Goal: Transaction & Acquisition: Purchase product/service

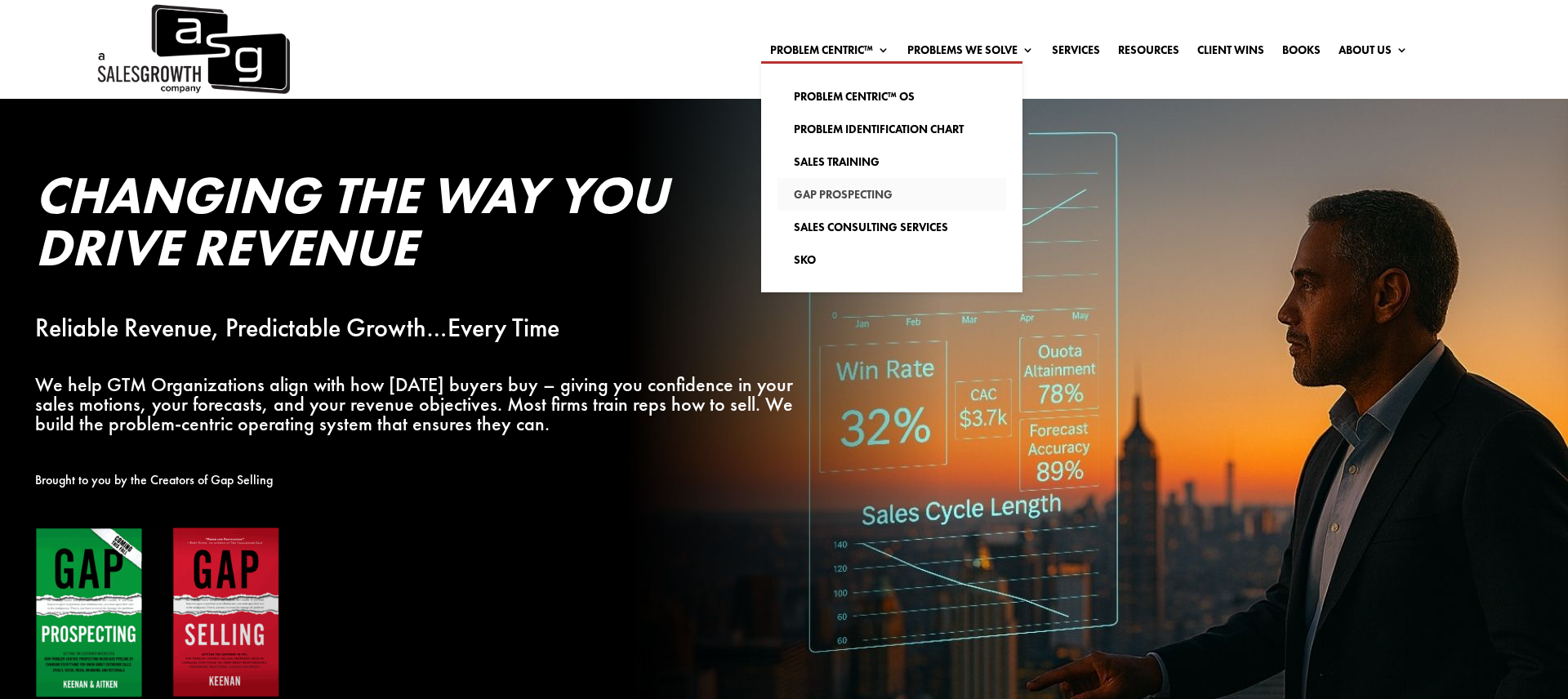
click at [820, 196] on link "Gap Prospecting" at bounding box center [891, 194] width 229 height 32
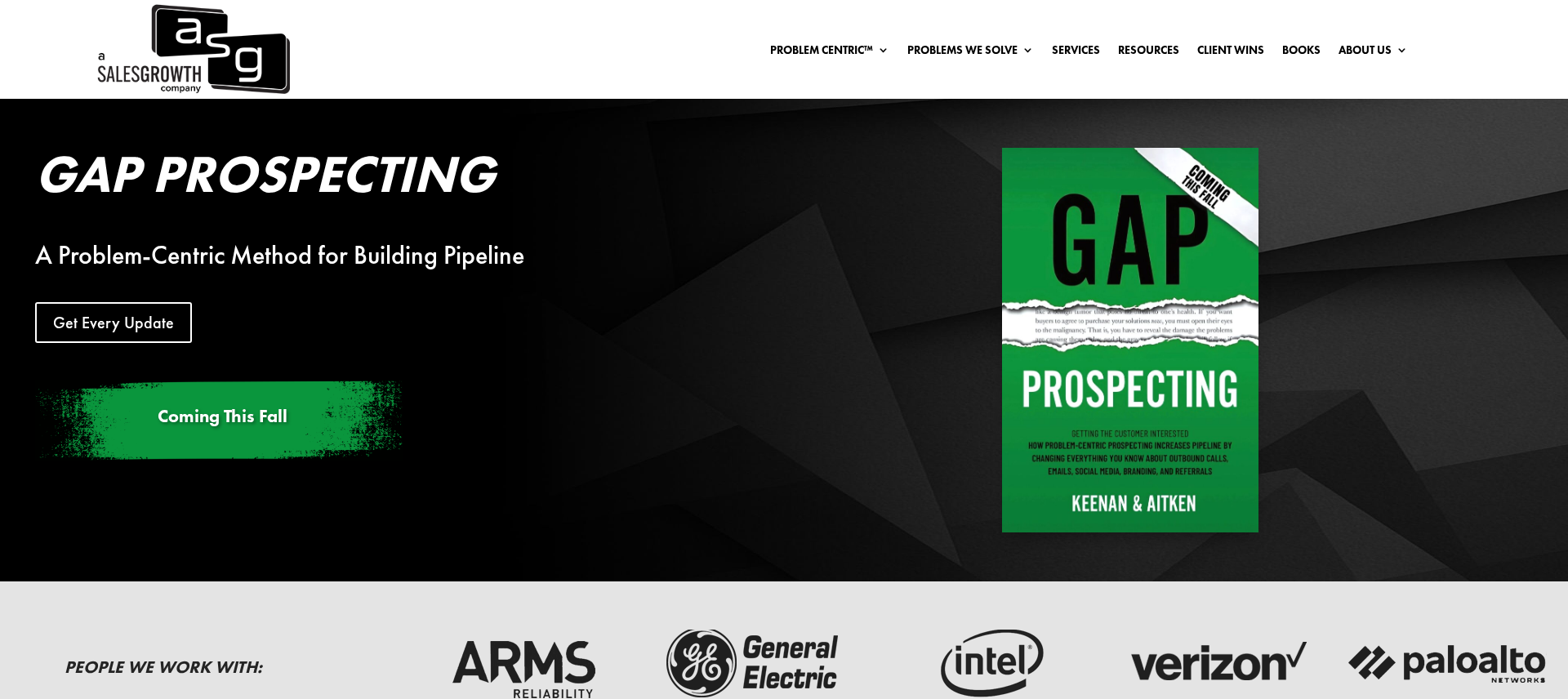
click at [220, 45] on img at bounding box center [192, 49] width 196 height 99
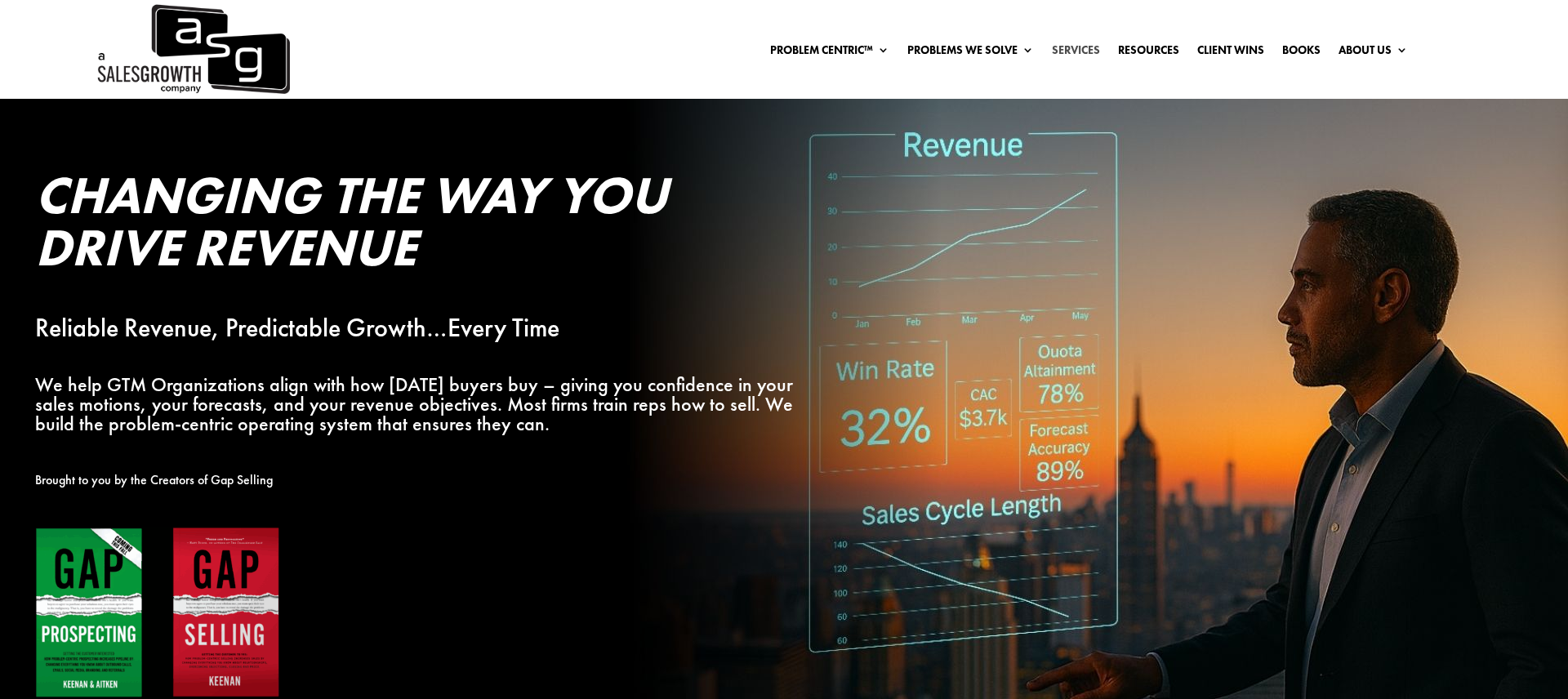
click at [1076, 46] on link "Services" at bounding box center [1075, 53] width 48 height 18
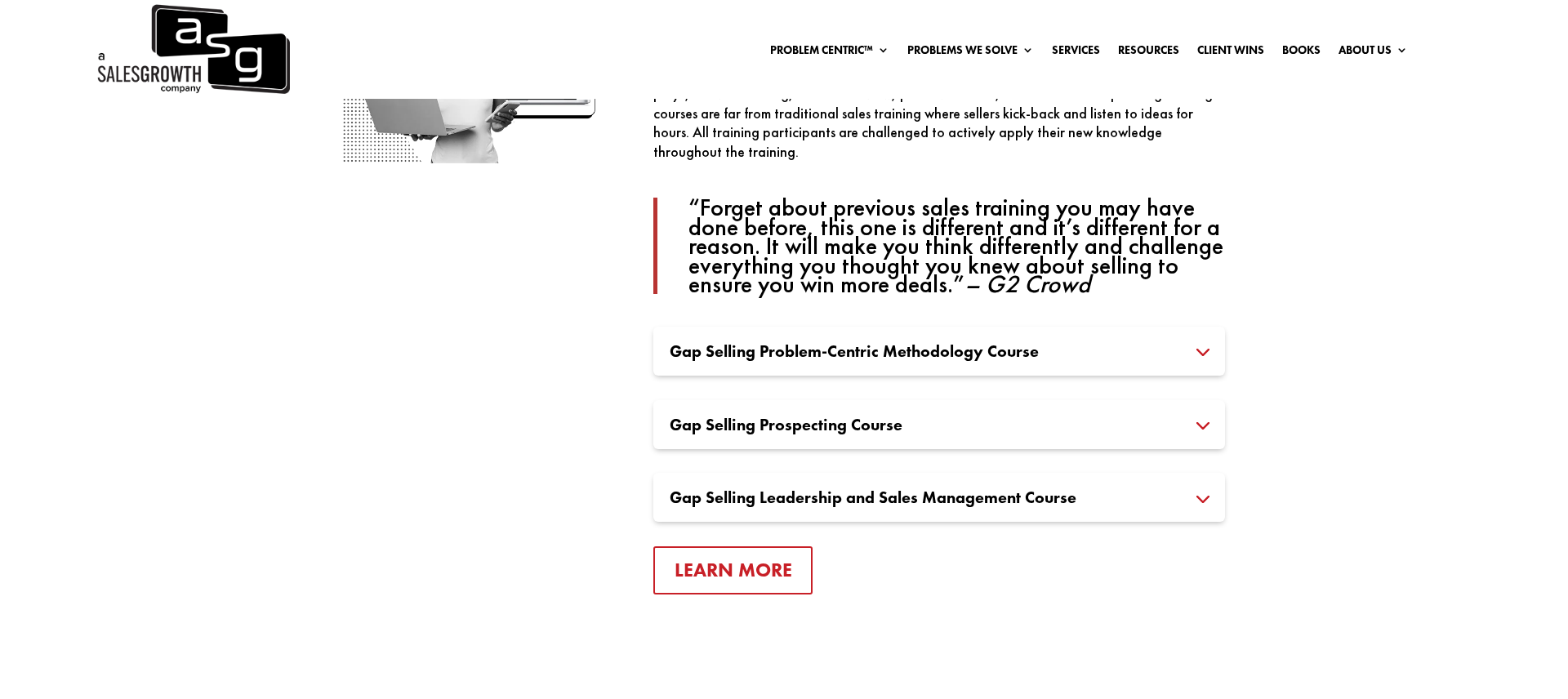
scroll to position [1160, 0]
click at [994, 352] on h3 "Gap Selling Problem-Centric Methodology Course" at bounding box center [938, 349] width 538 height 17
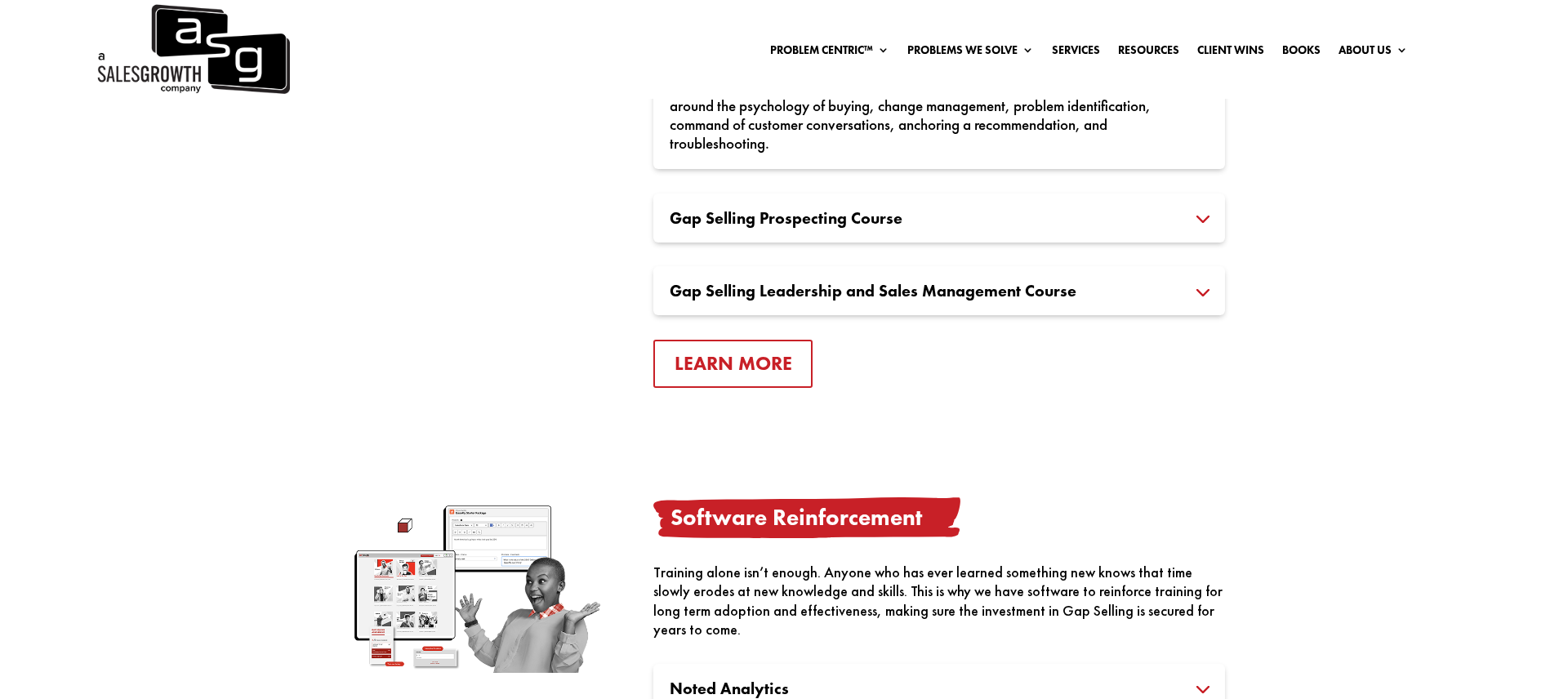
scroll to position [1485, 0]
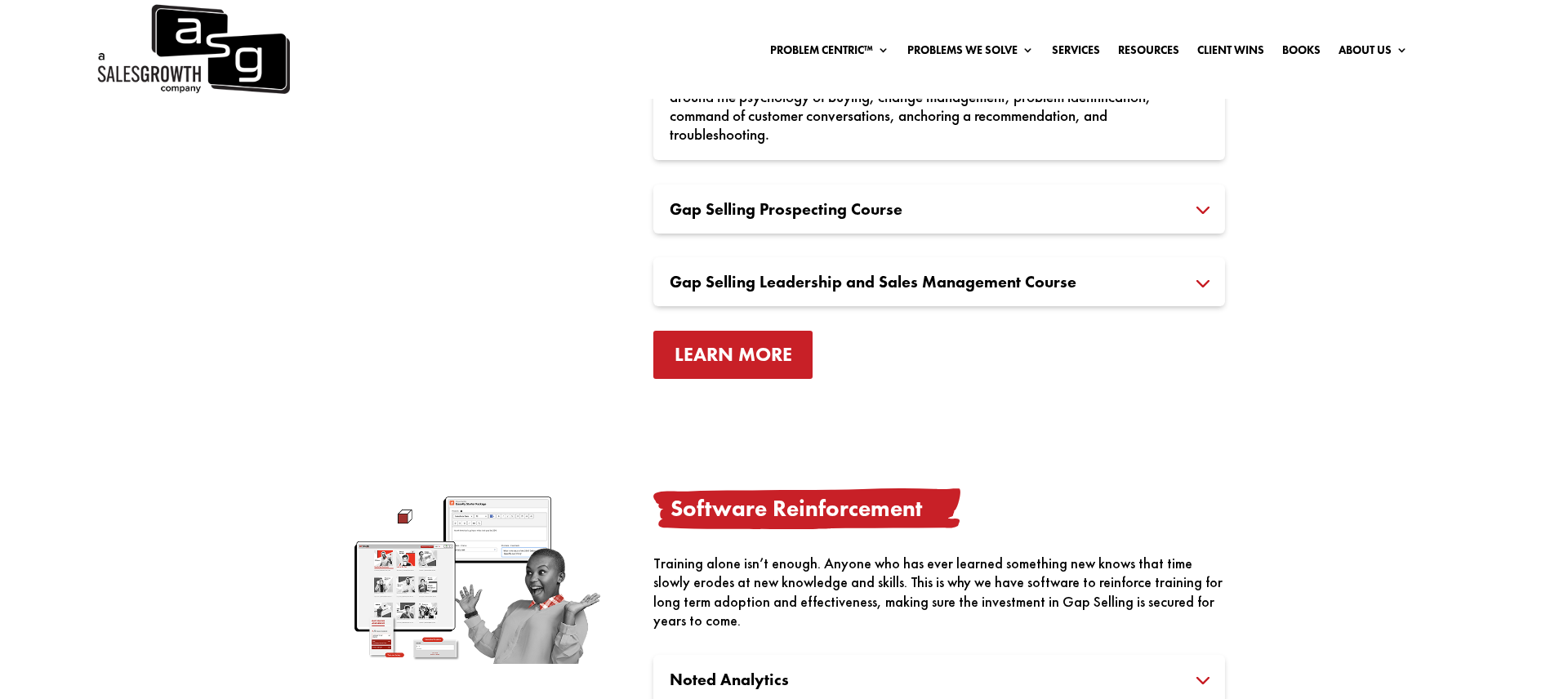
click at [756, 355] on link "Learn More" at bounding box center [733, 355] width 160 height 48
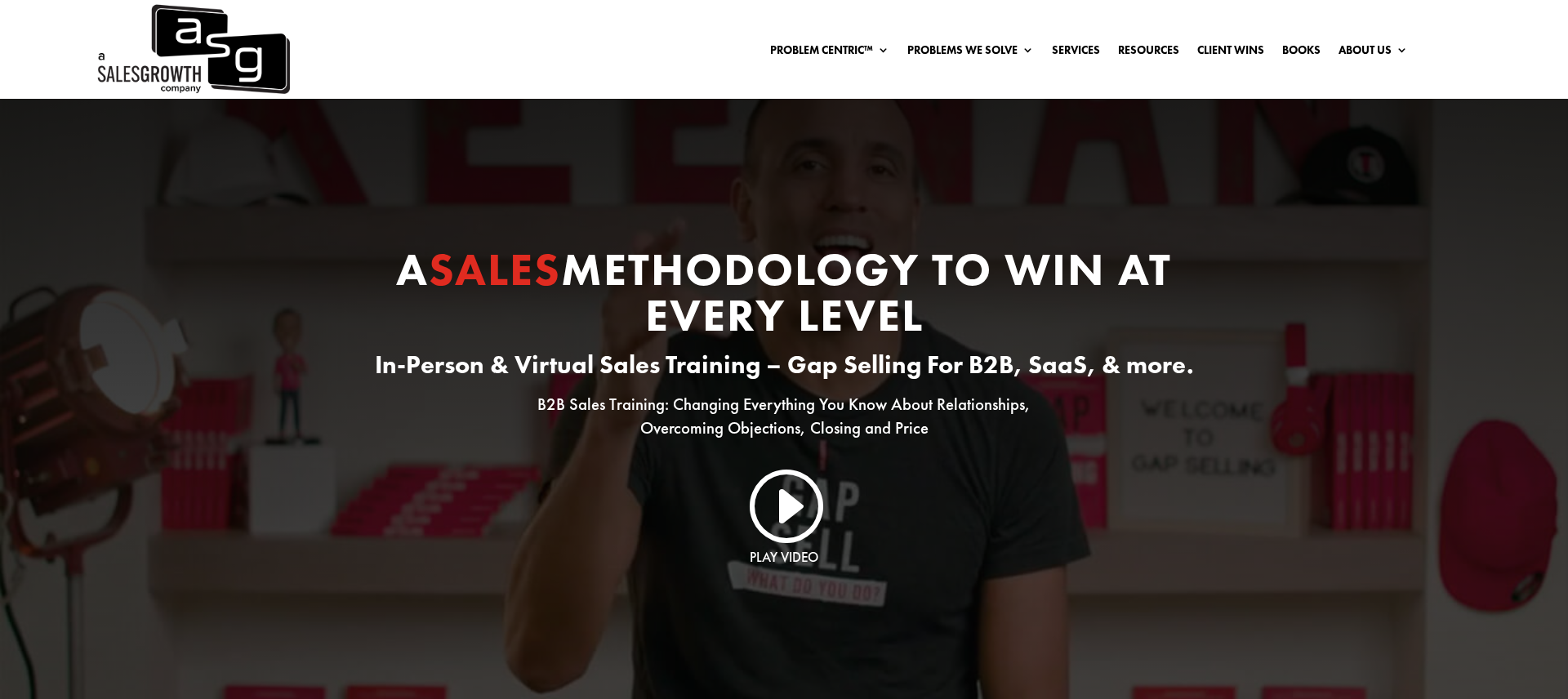
click at [223, 68] on img at bounding box center [192, 49] width 196 height 99
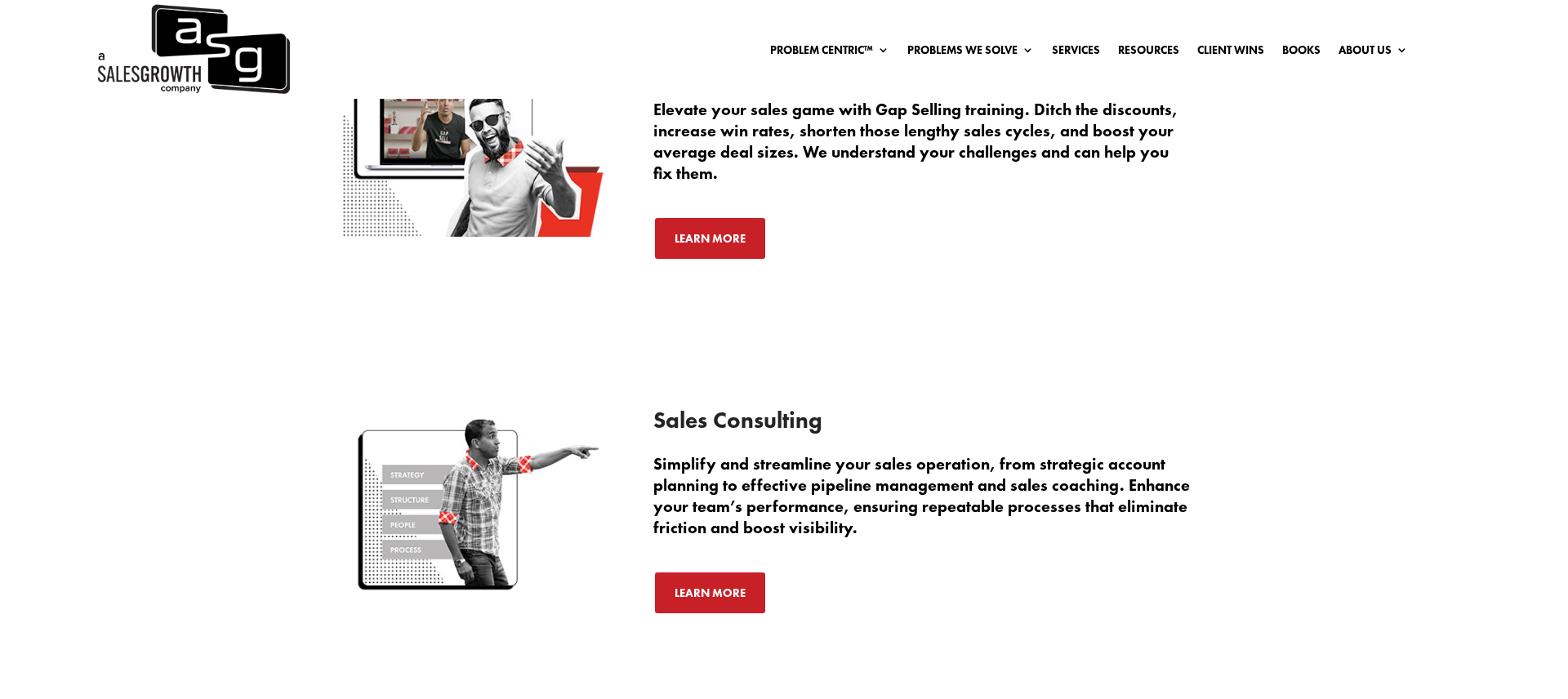
scroll to position [2490, 0]
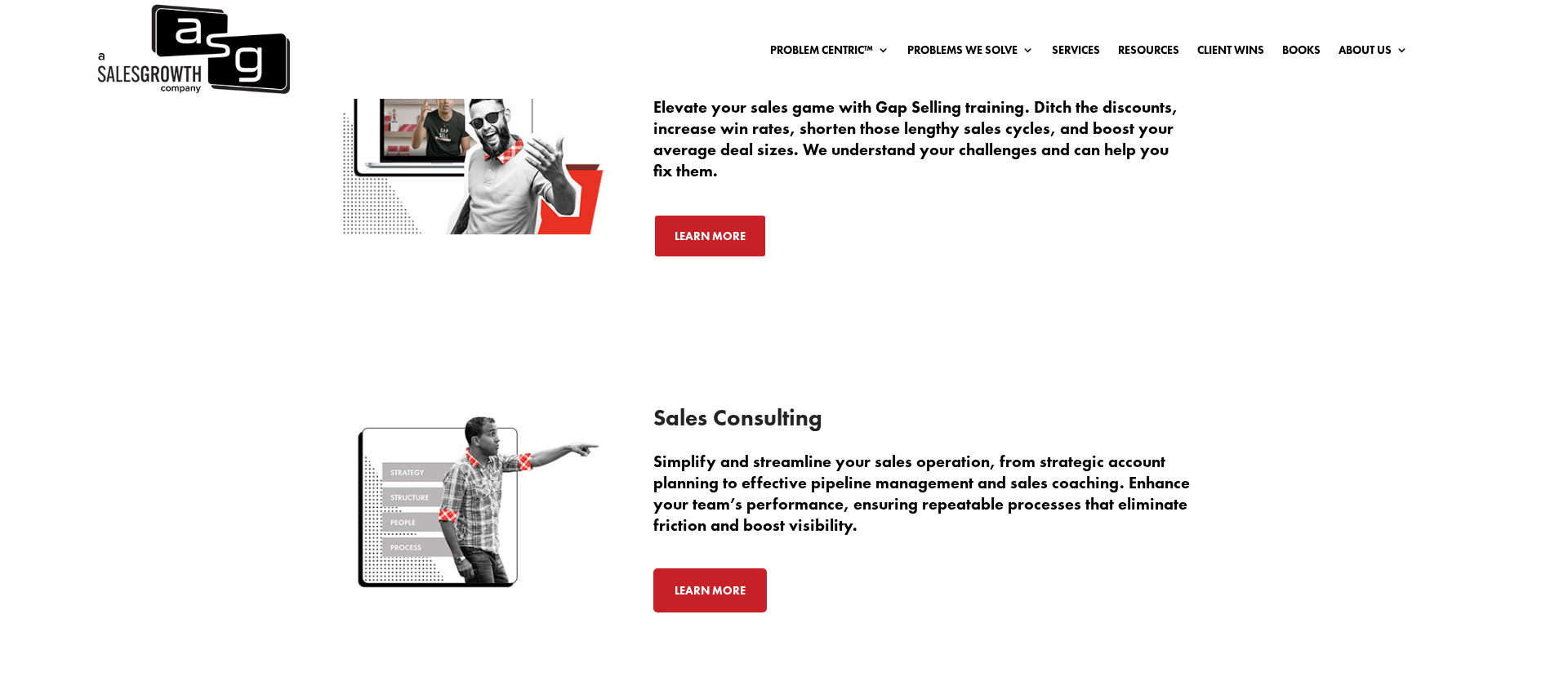
click at [730, 571] on link "Learn More" at bounding box center [710, 590] width 114 height 44
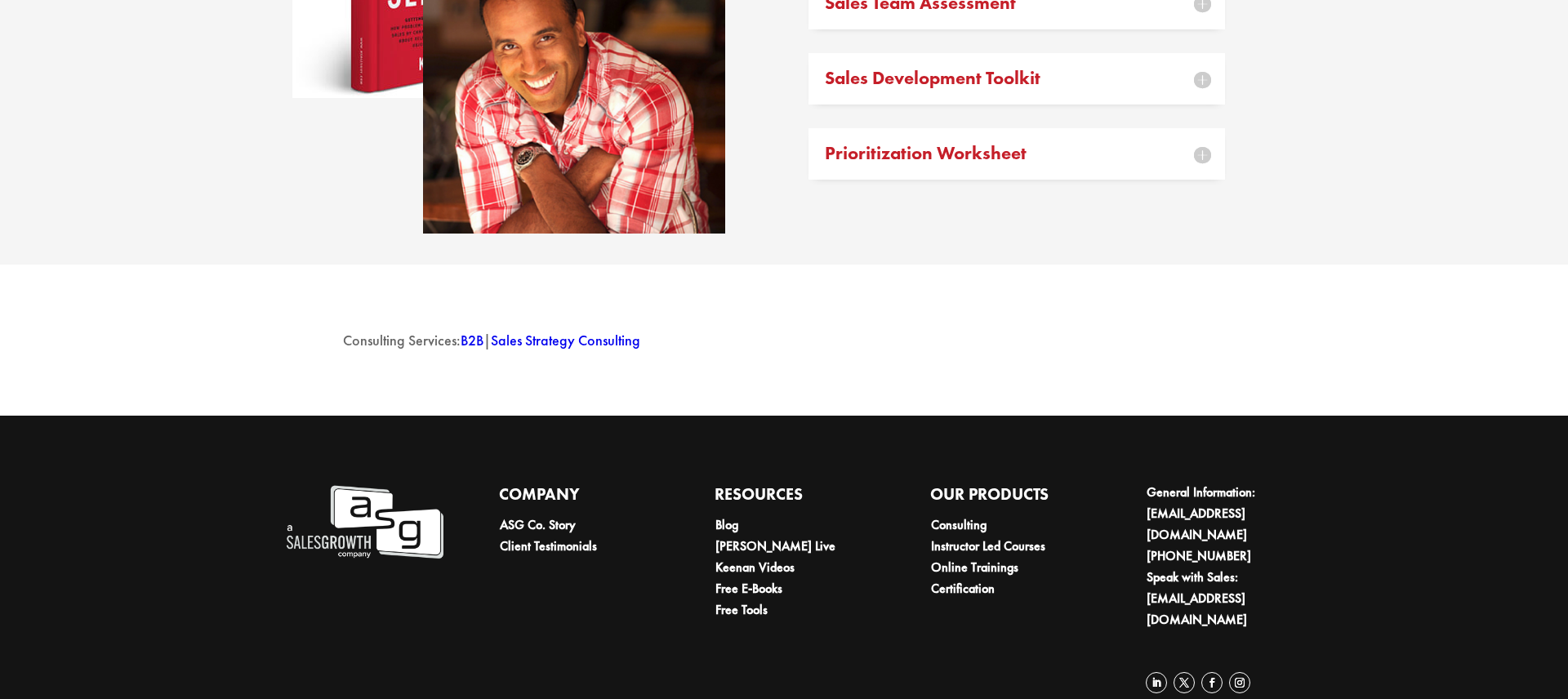
scroll to position [2485, 0]
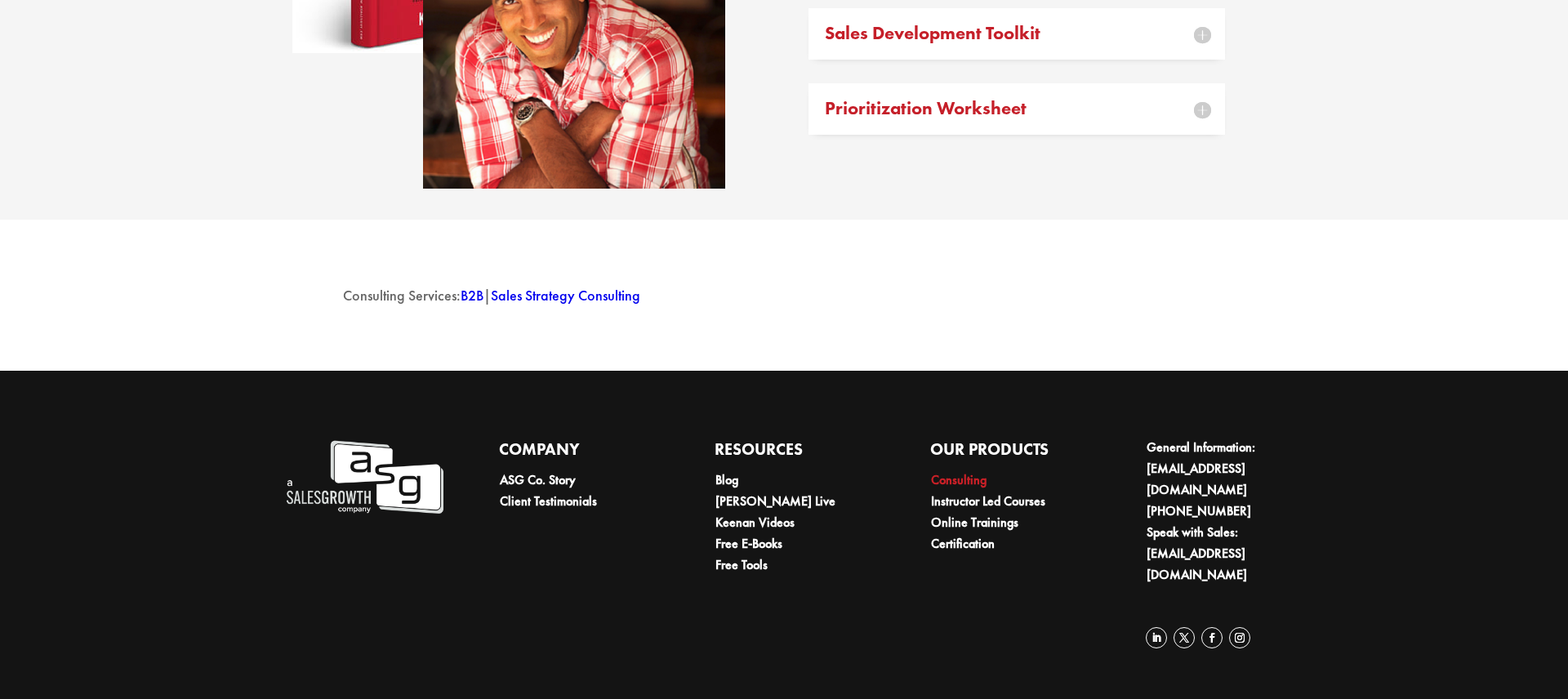
click at [975, 489] on link "Consulting" at bounding box center [958, 480] width 56 height 17
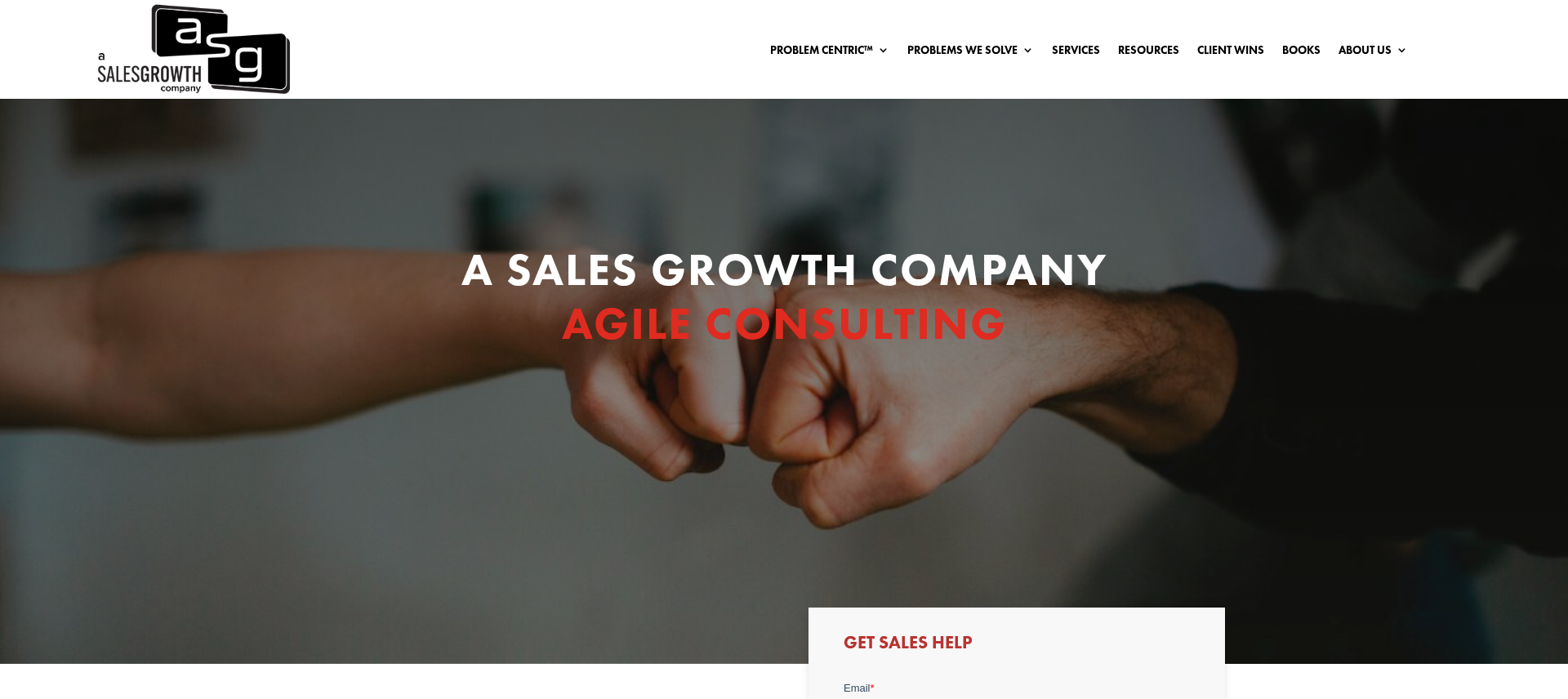
click at [289, 195] on div "A SALES GROWTH Company AGILE CONSULTING" at bounding box center [784, 381] width 1568 height 564
click at [236, 22] on img at bounding box center [192, 49] width 196 height 99
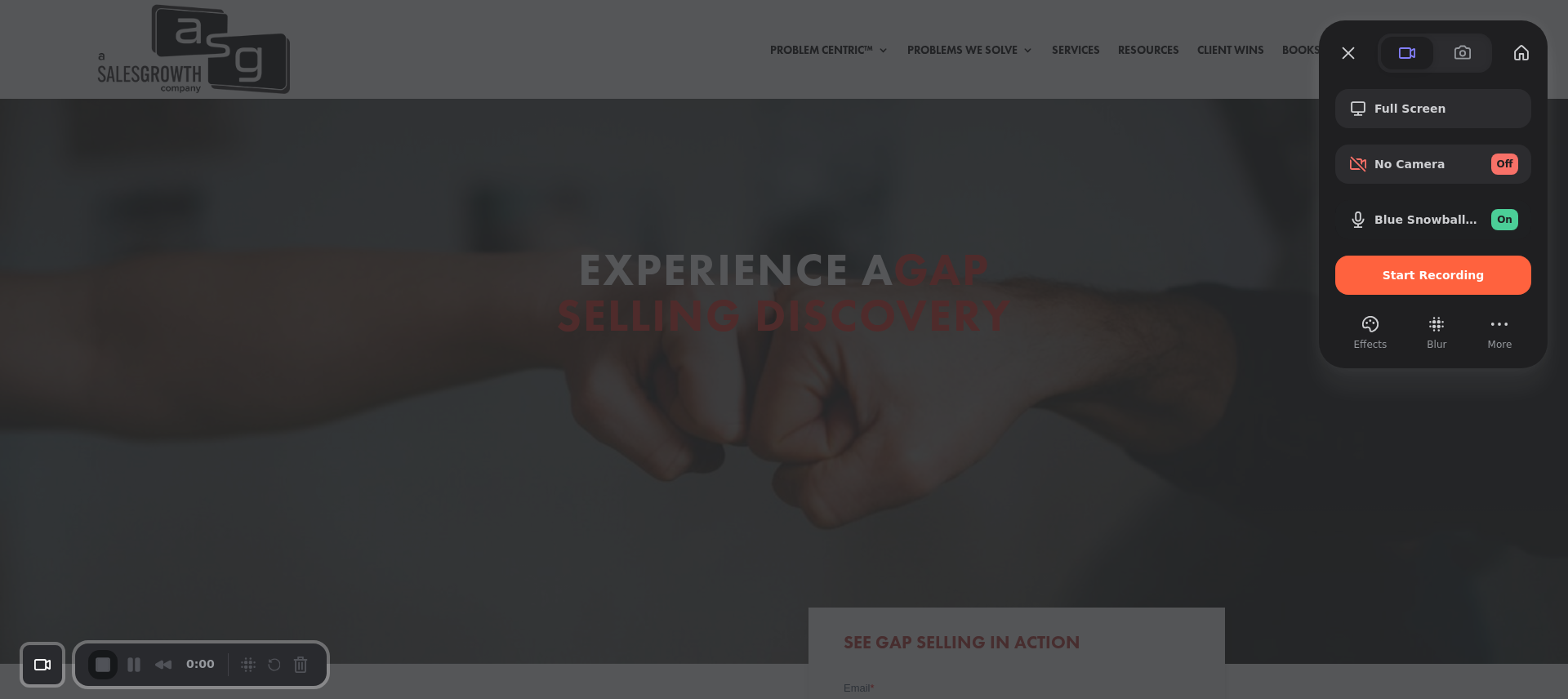
click at [1214, 87] on div at bounding box center [784, 349] width 1568 height 699
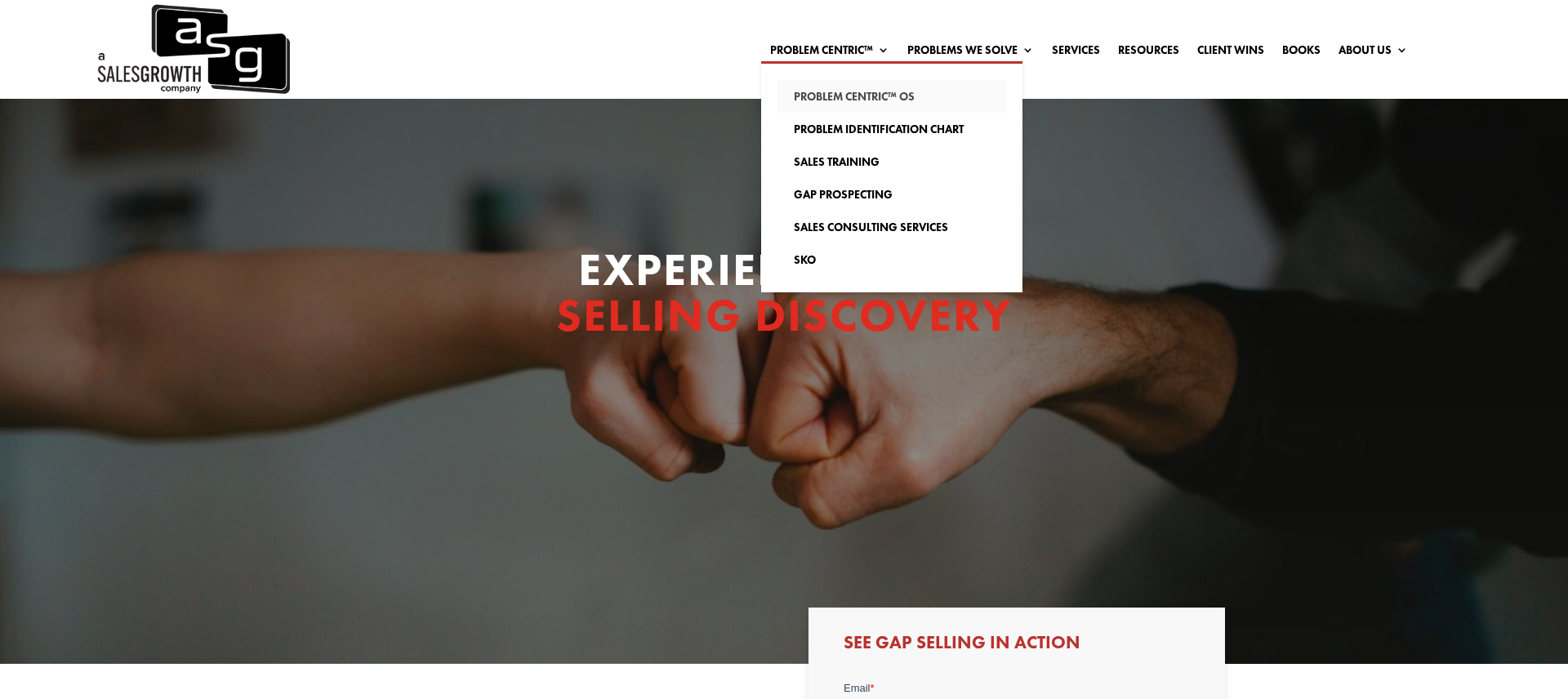
click at [847, 94] on link "Problem Centric™ OS" at bounding box center [891, 95] width 229 height 32
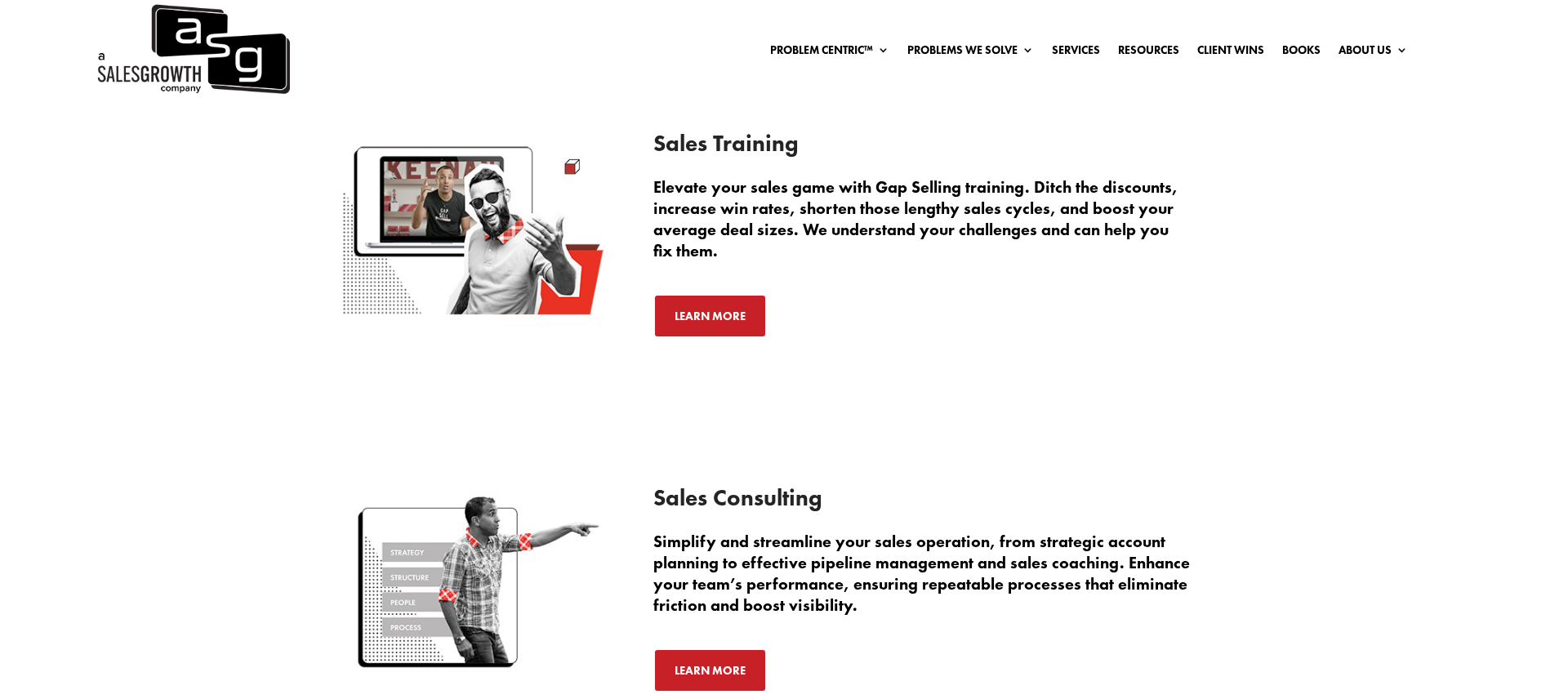
scroll to position [2410, 0]
click at [727, 321] on link "Learn More" at bounding box center [710, 317] width 114 height 44
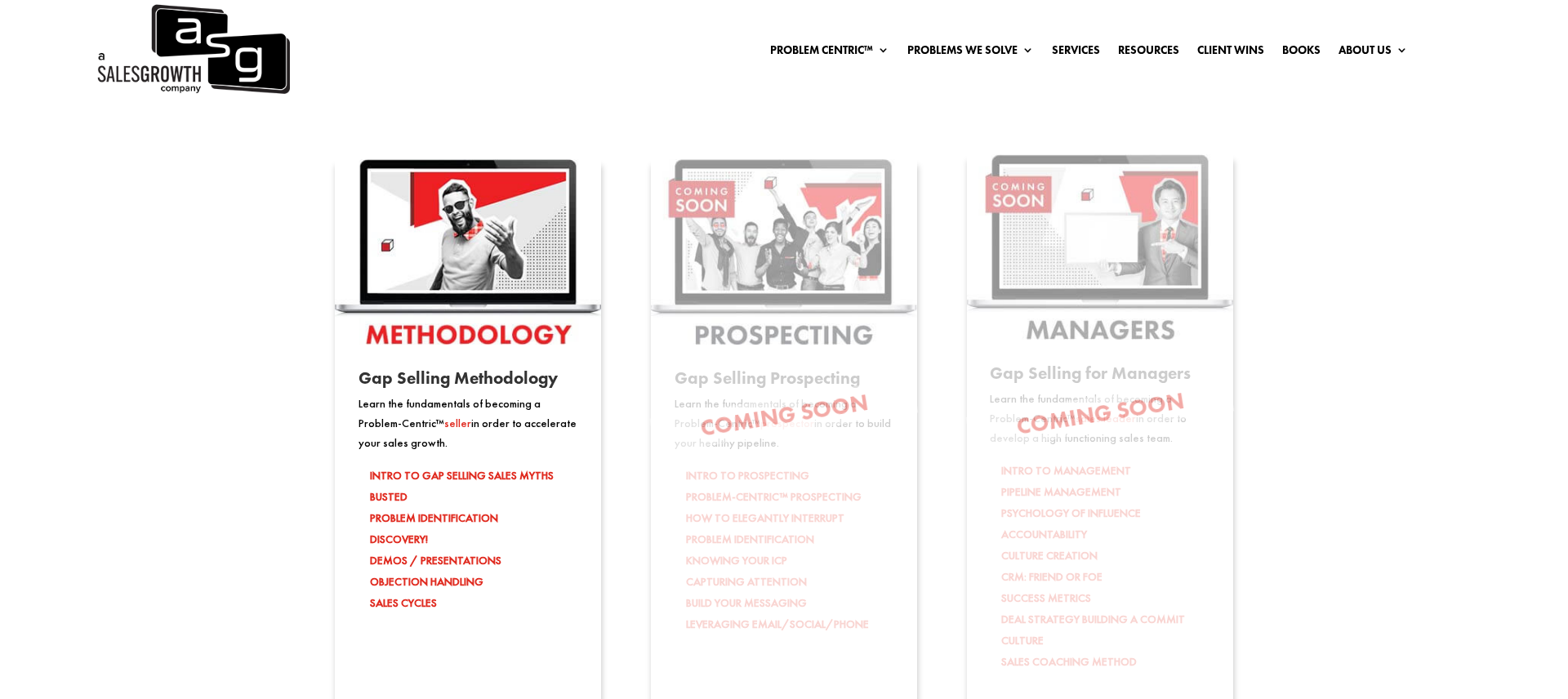
scroll to position [2612, 0]
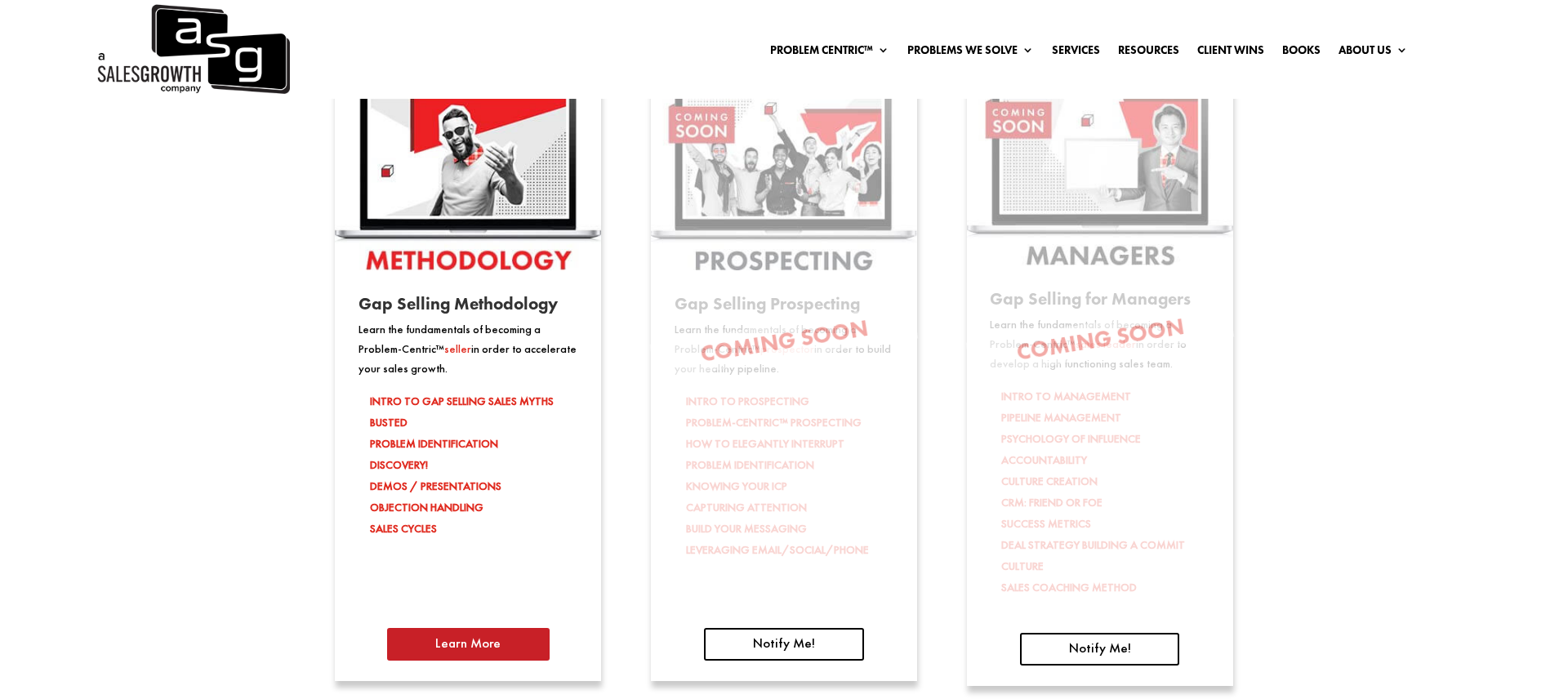
click at [489, 634] on link "Learn More" at bounding box center [468, 644] width 162 height 32
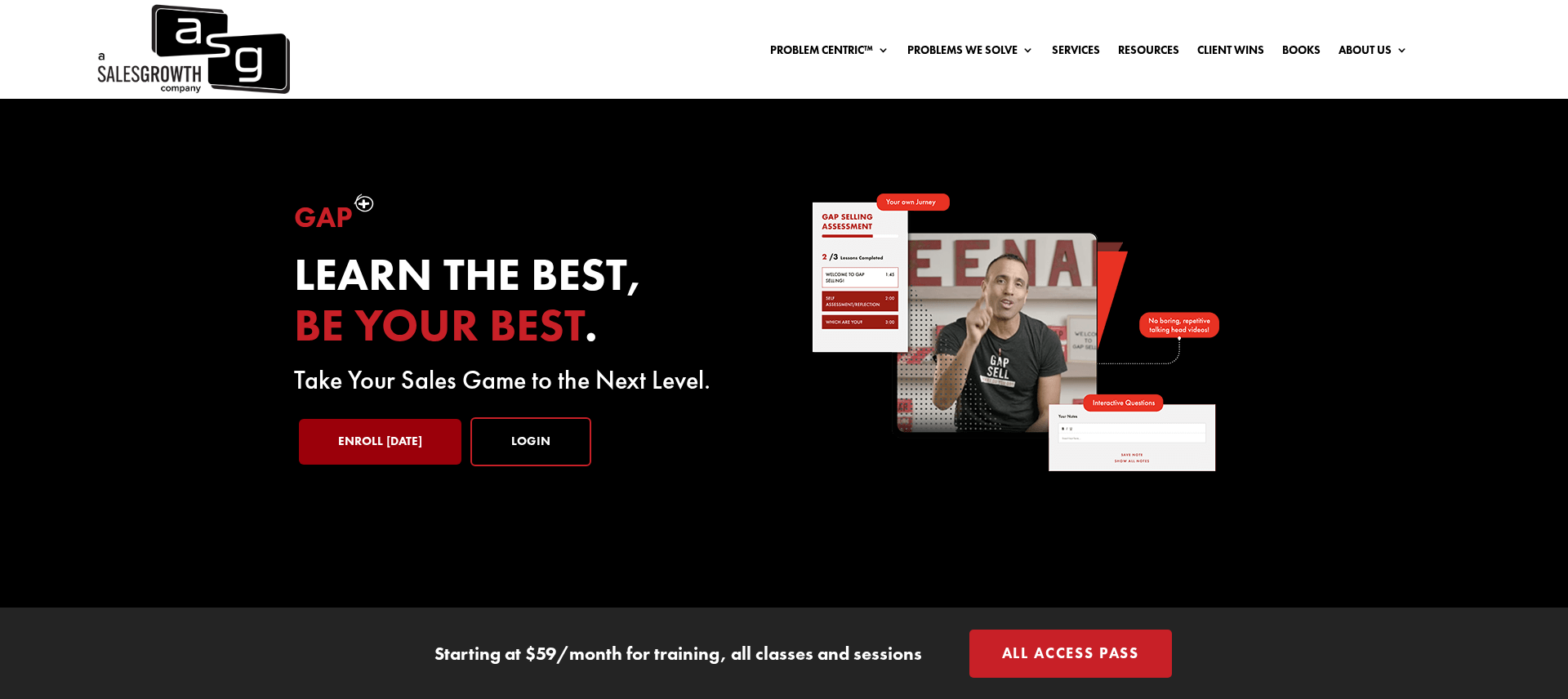
click at [410, 441] on link "Enroll Today" at bounding box center [379, 441] width 162 height 46
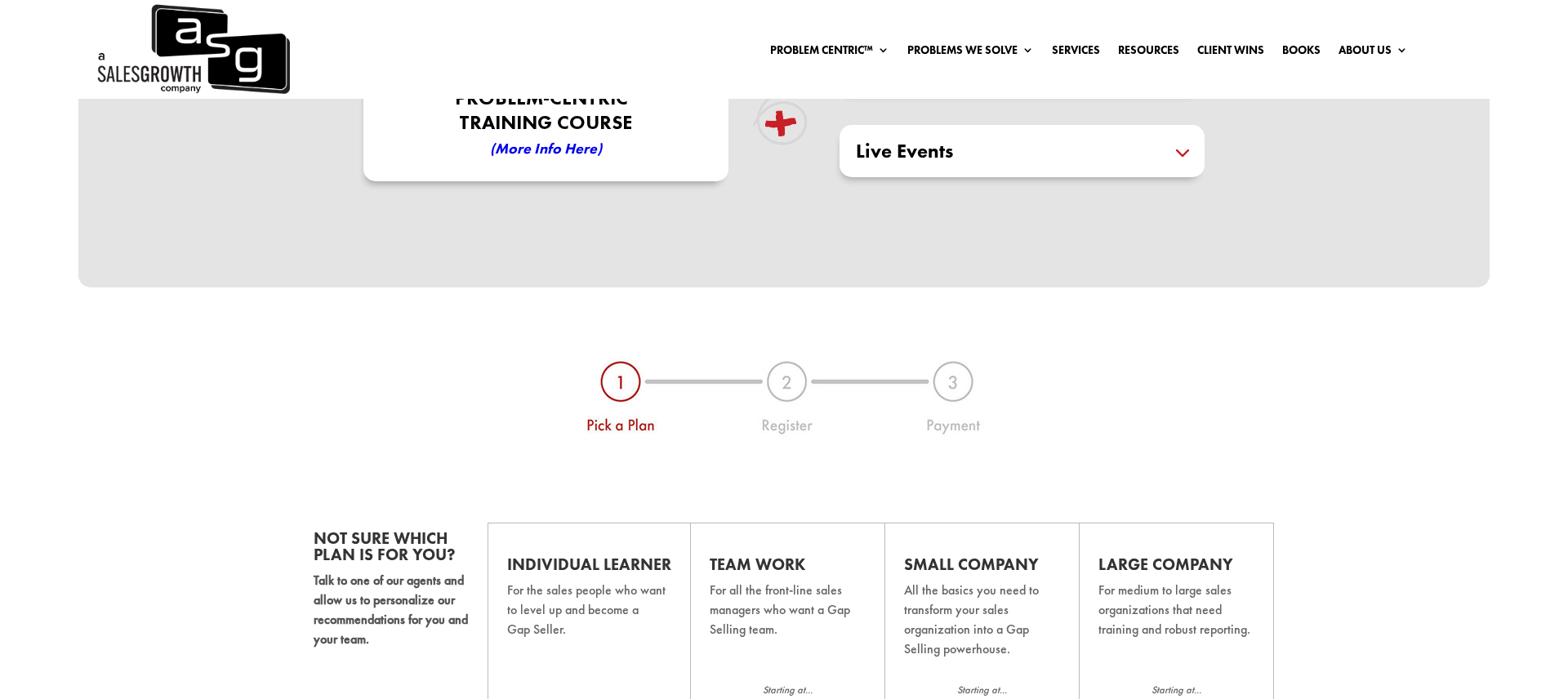
scroll to position [192, 0]
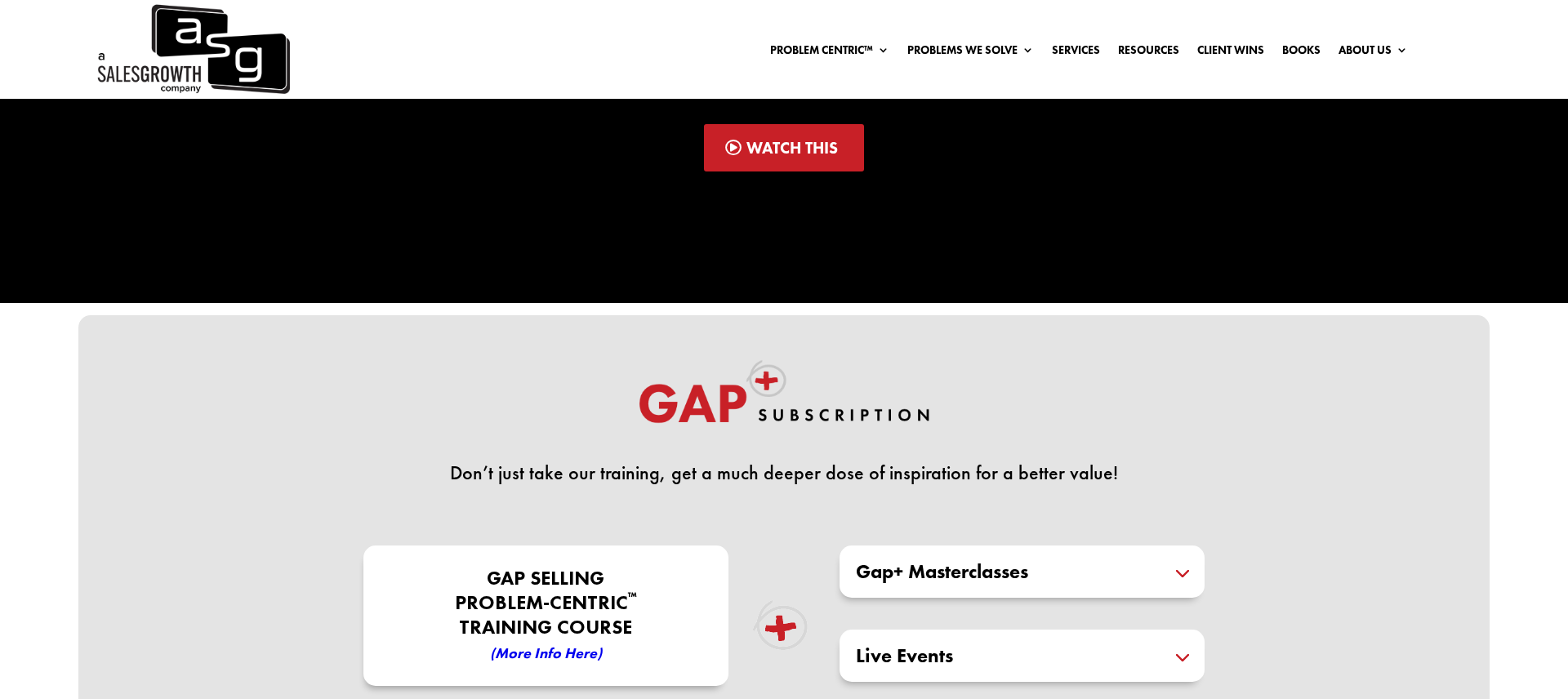
click at [1406, 409] on div "Don’t just take our training, get a much deeper dose of inspiration for a bette…" at bounding box center [784, 553] width 1411 height 477
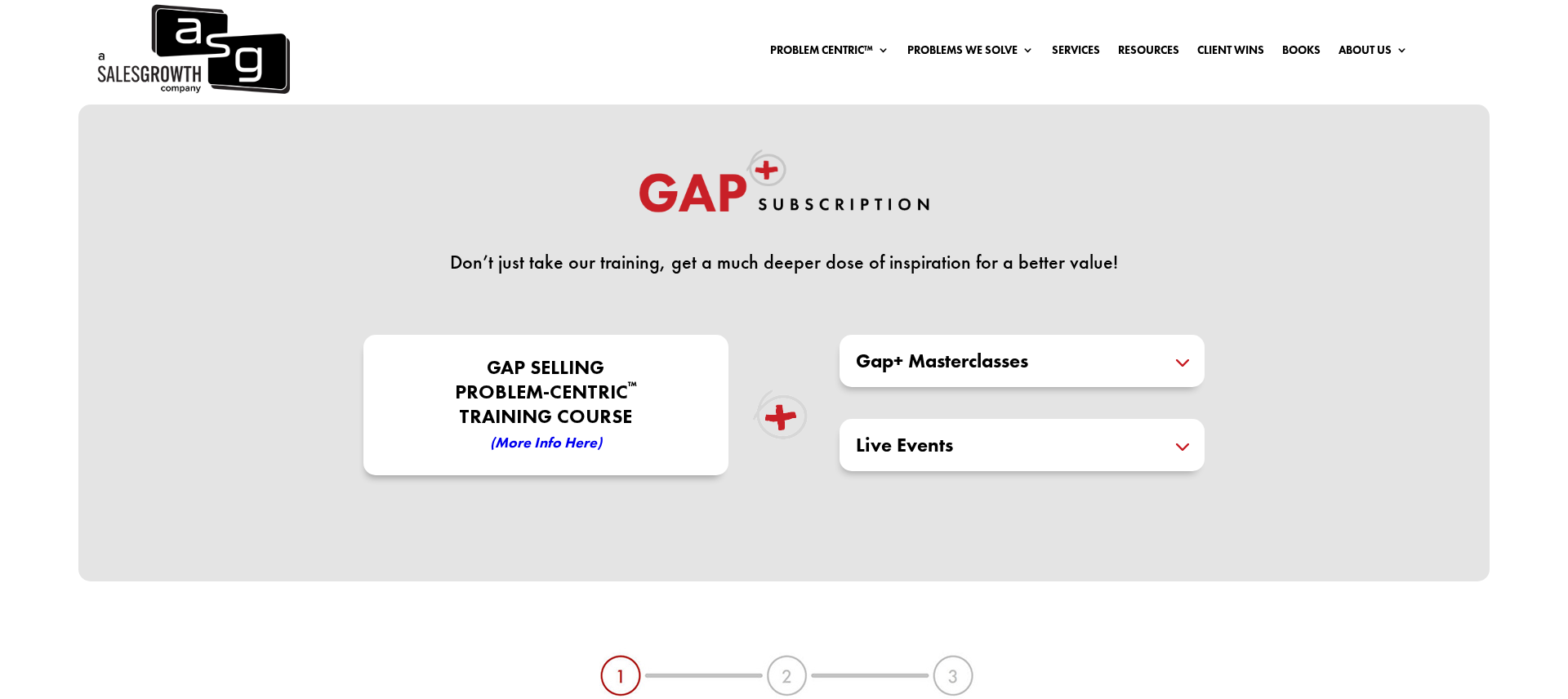
scroll to position [404, 0]
click at [1052, 371] on div "Gap+ Masterclasses Masterclasses expertly crafted and delivered by our Certifie…" at bounding box center [1021, 360] width 364 height 52
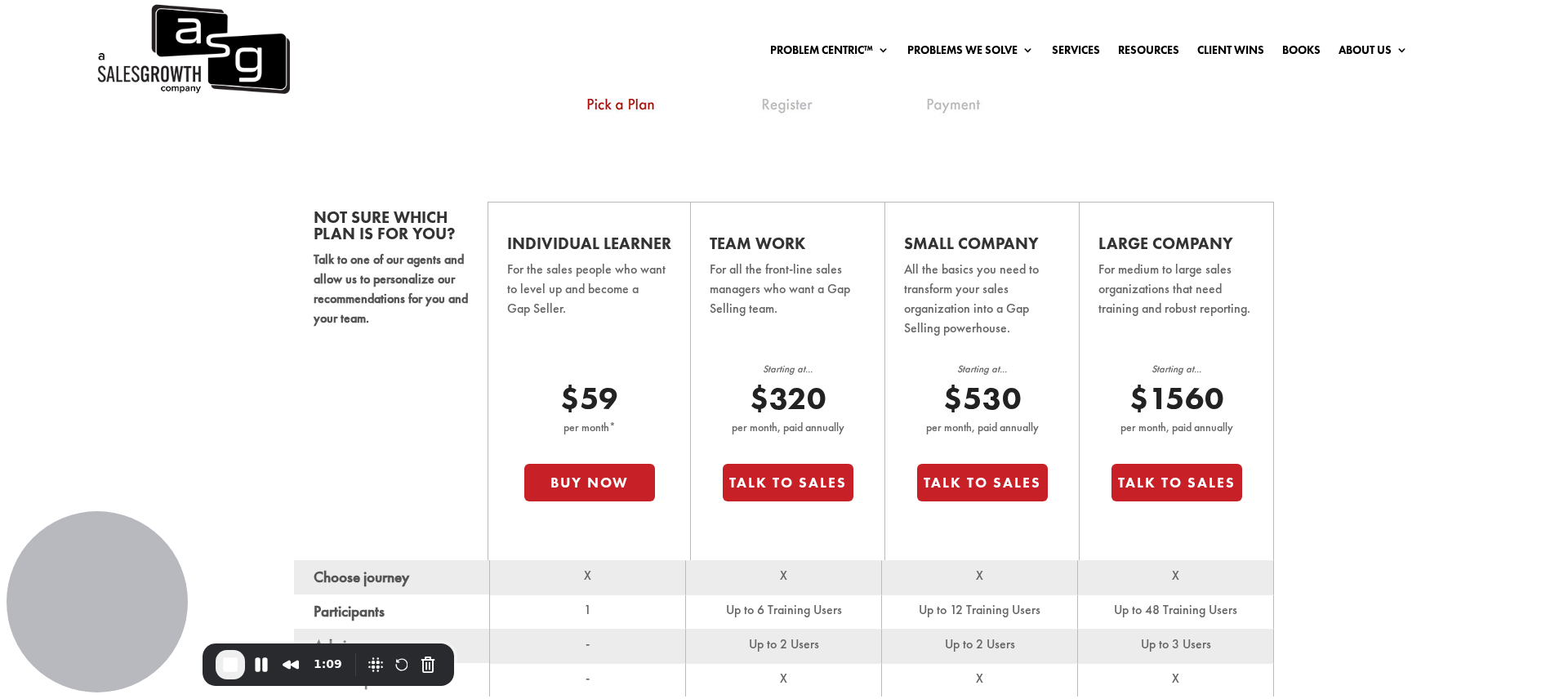
scroll to position [1049, 0]
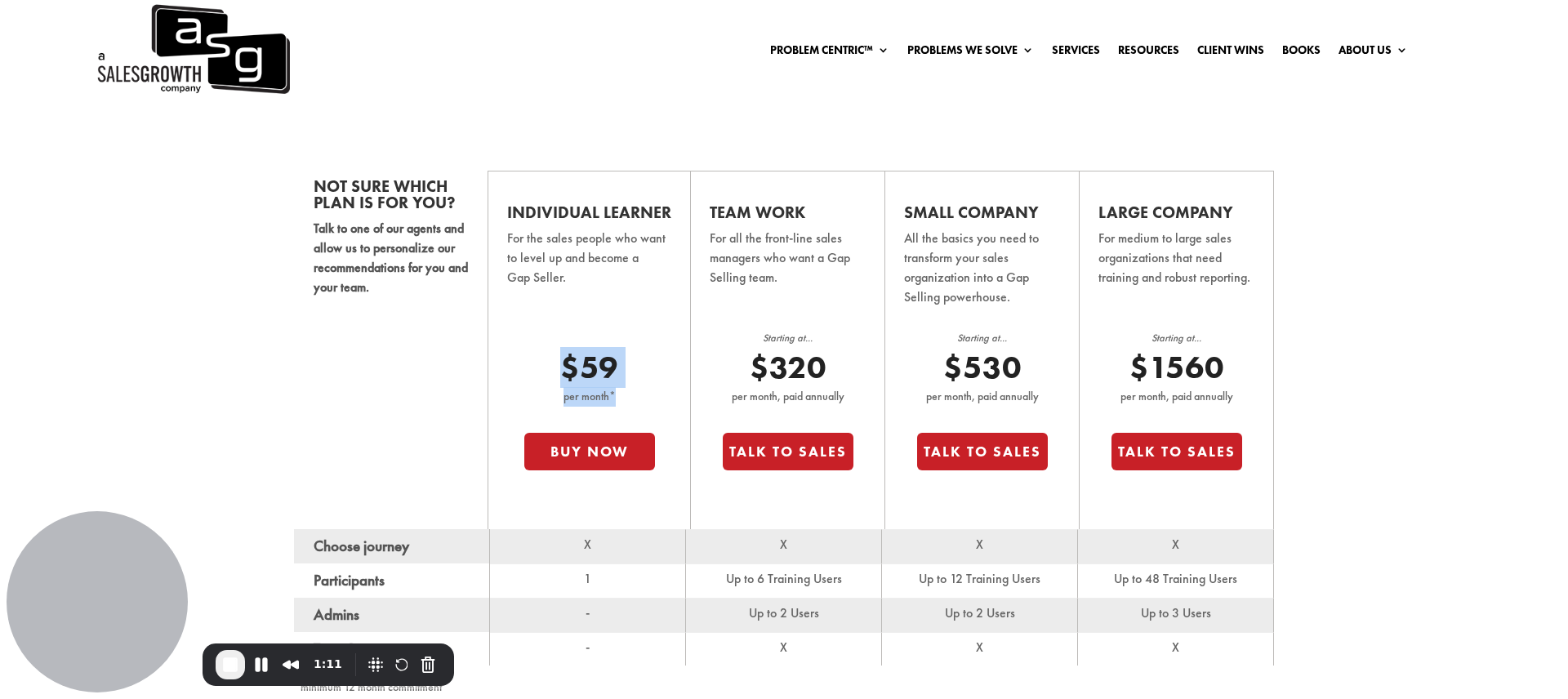
drag, startPoint x: 552, startPoint y: 360, endPoint x: 633, endPoint y: 397, distance: 89.1
click at [633, 394] on div "$59 per month* Buy Now" at bounding box center [589, 430] width 131 height 161
click at [427, 671] on button "Cancel Recording" at bounding box center [427, 665] width 27 height 27
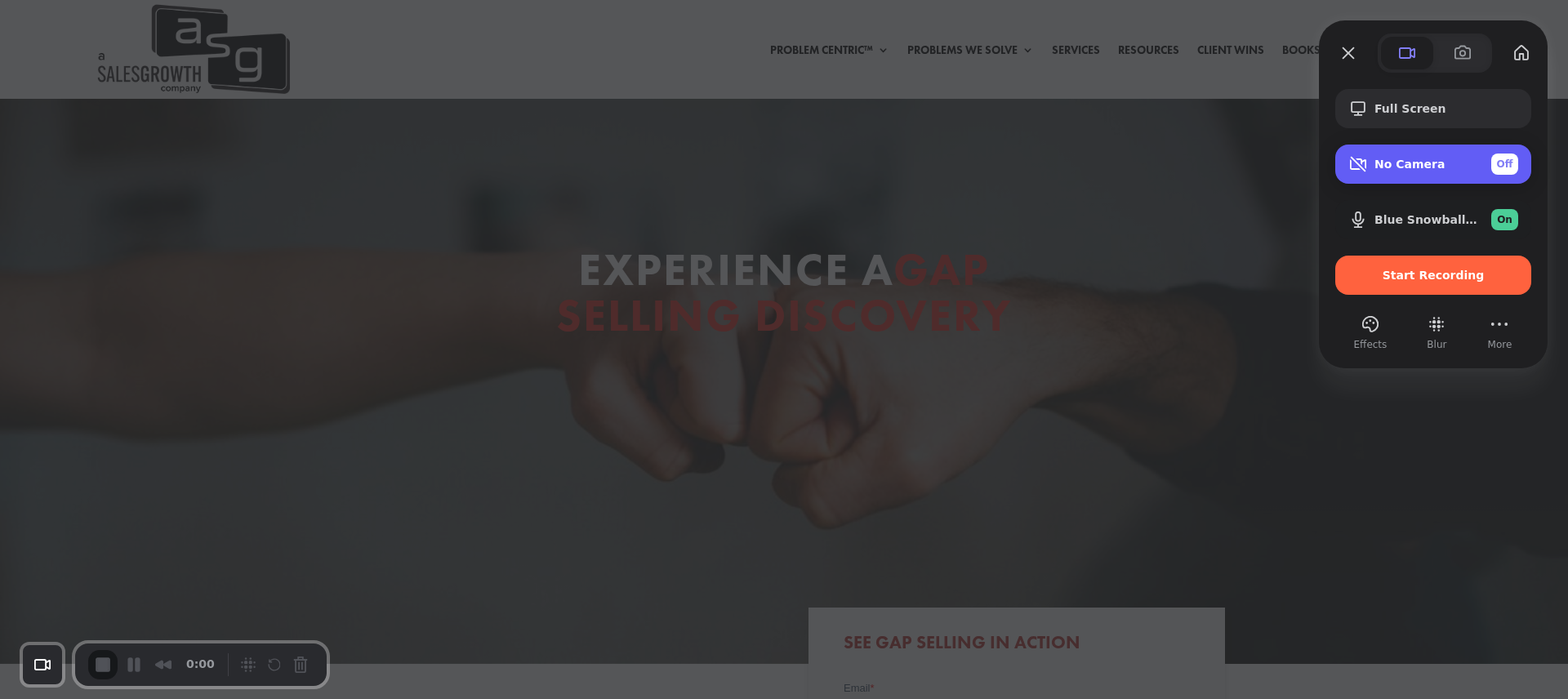
click at [1387, 155] on div "No Camera Off" at bounding box center [1446, 164] width 143 height 22
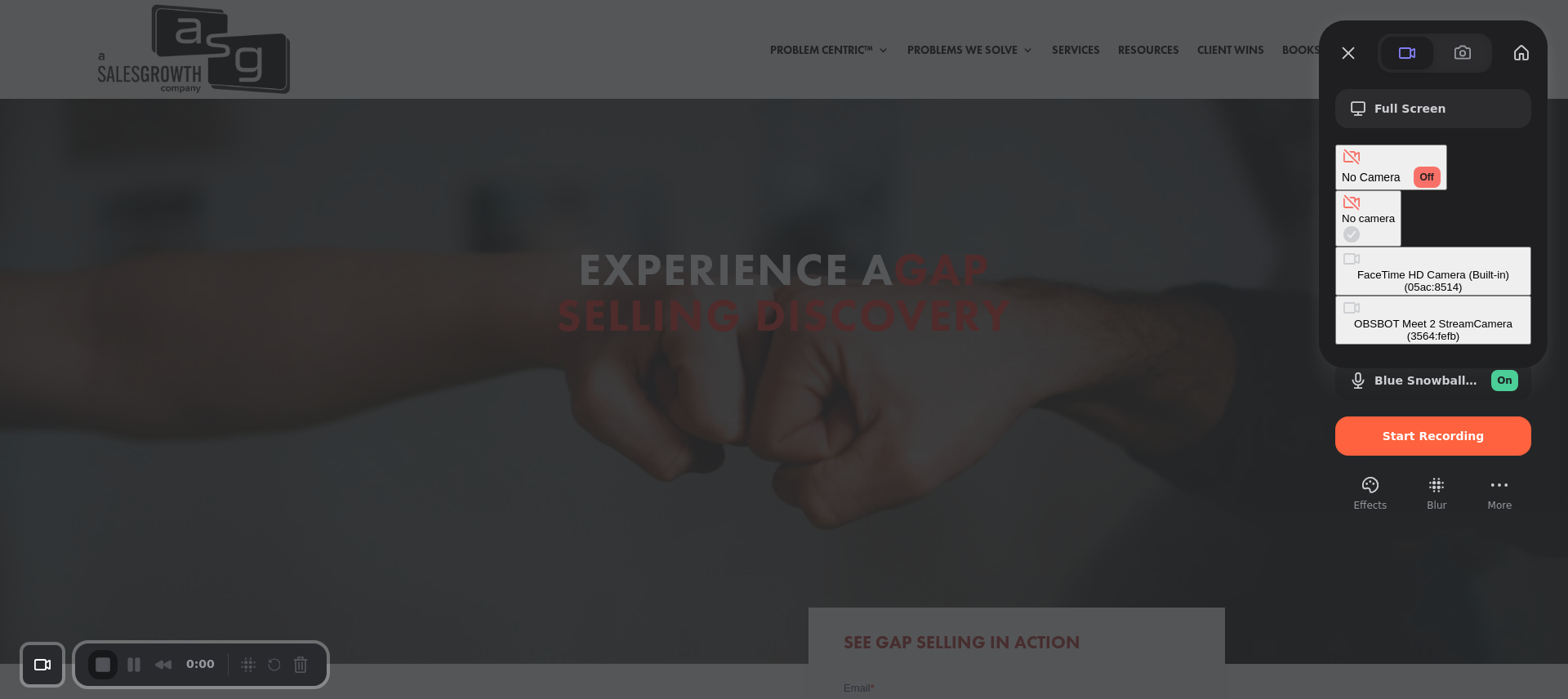
click at [1341, 318] on div "OBSBOT Meet 2 StreamCamera (3564:fefb)" at bounding box center [1432, 329] width 183 height 25
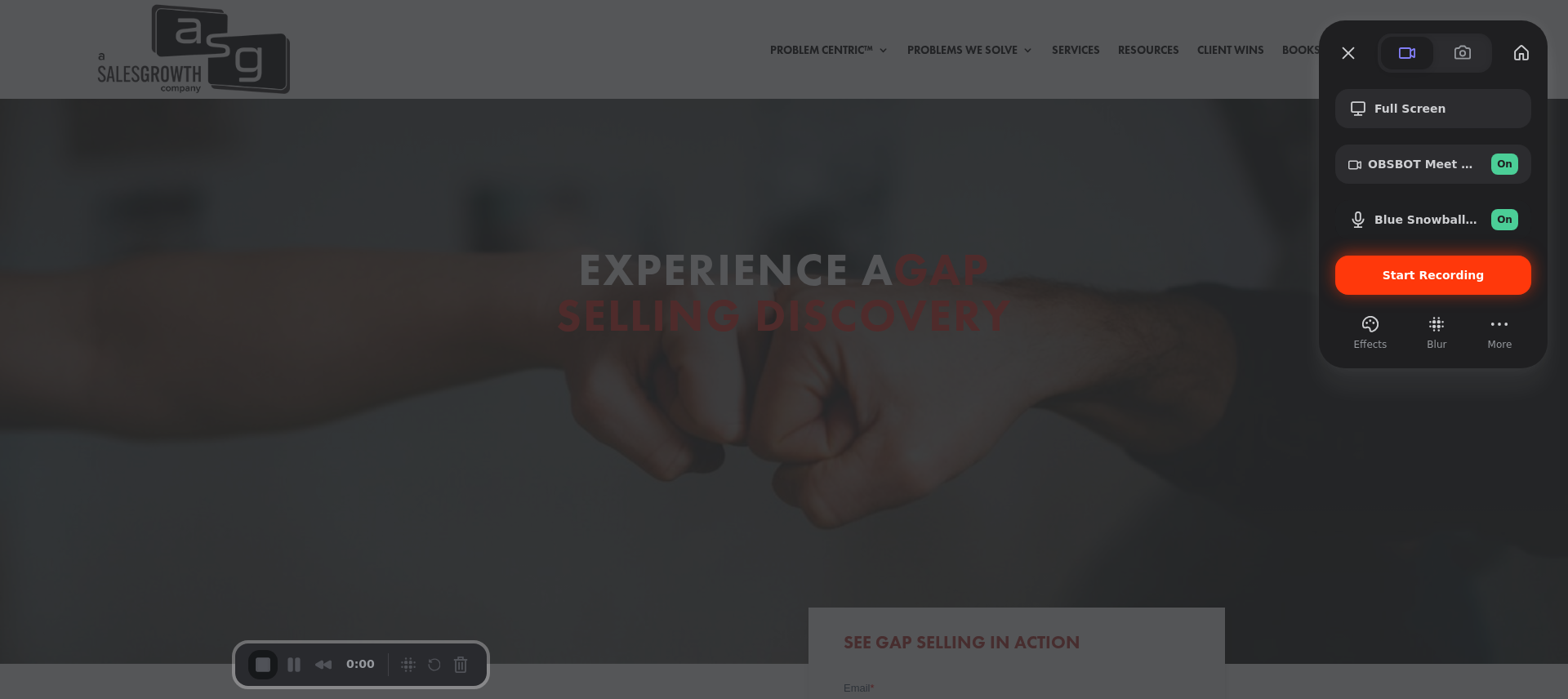
click at [1470, 265] on div "Start Recording" at bounding box center [1432, 275] width 196 height 39
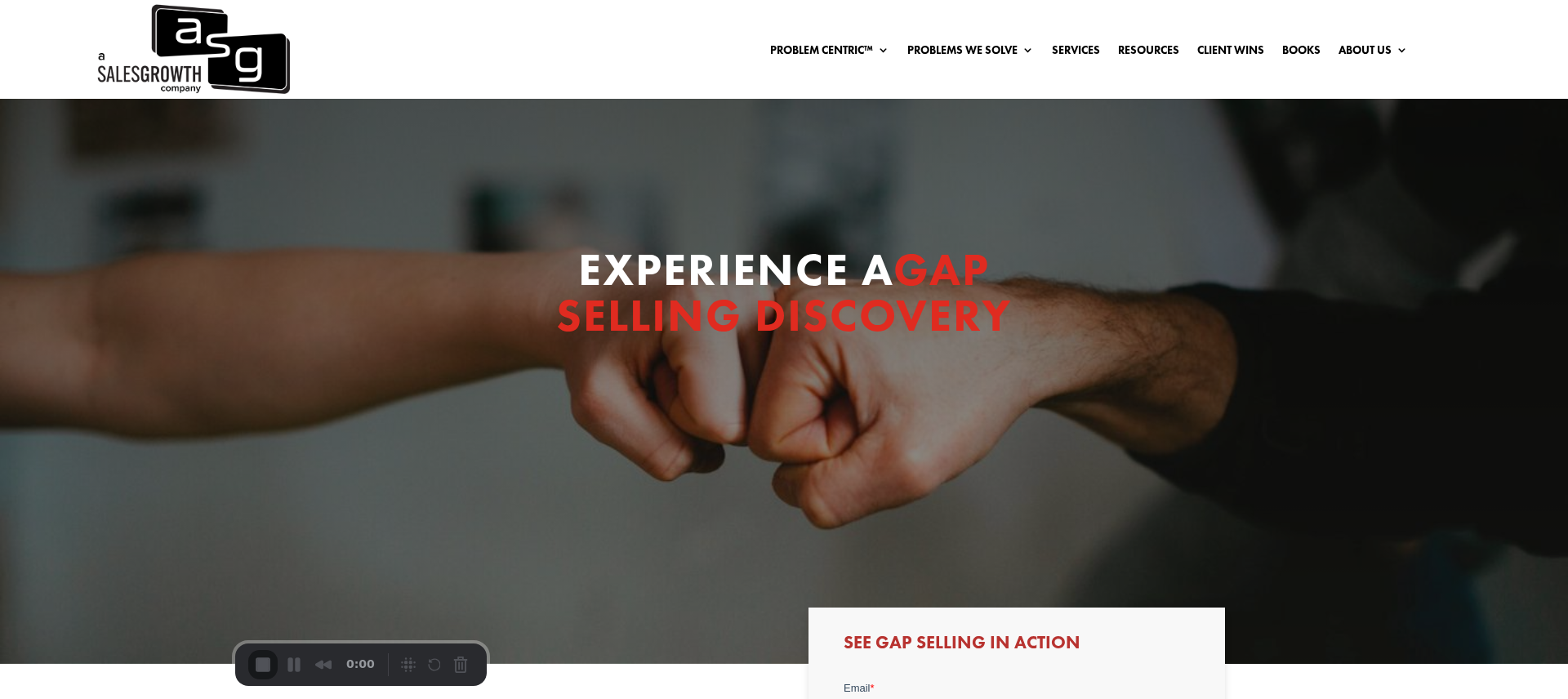
click at [254, 664] on span "End Recording" at bounding box center [264, 667] width 20 height 20
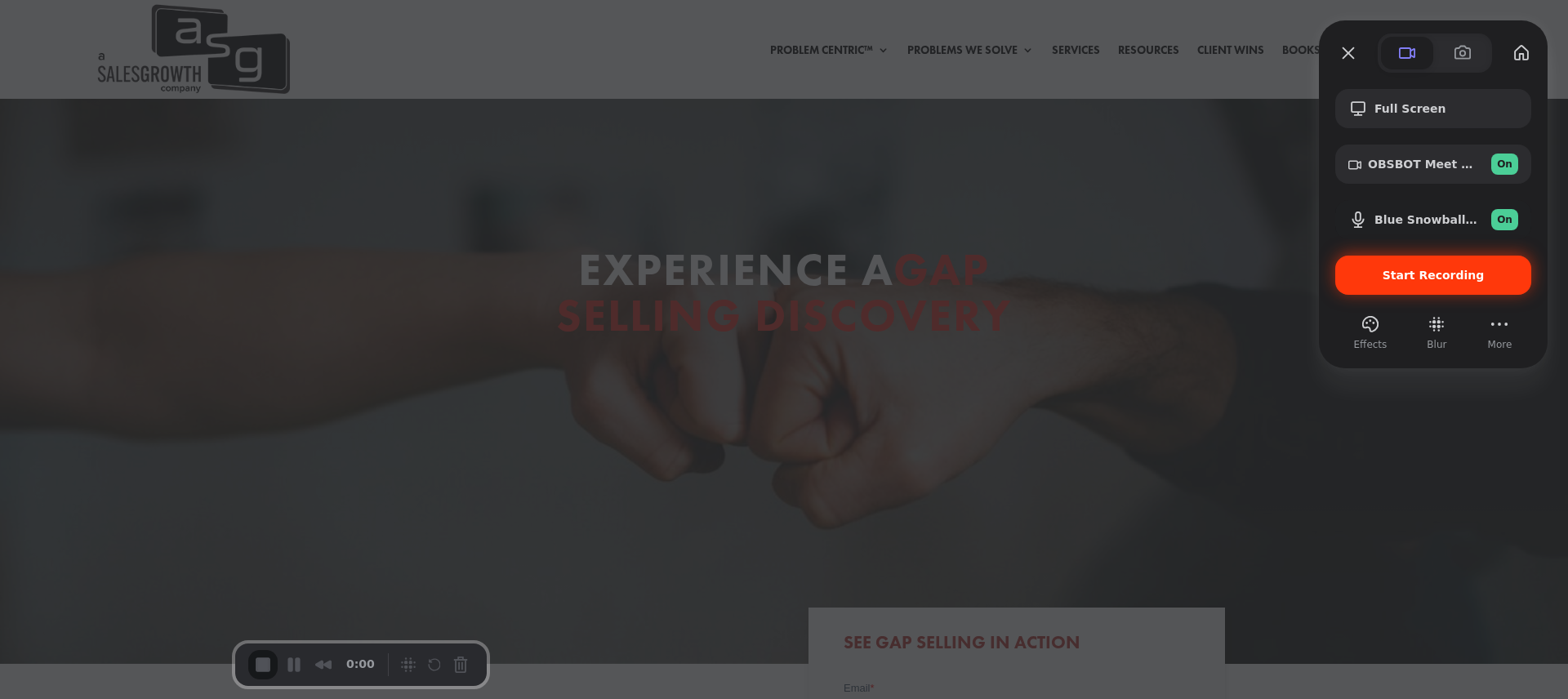
click at [1441, 277] on span "Start Recording" at bounding box center [1433, 274] width 102 height 13
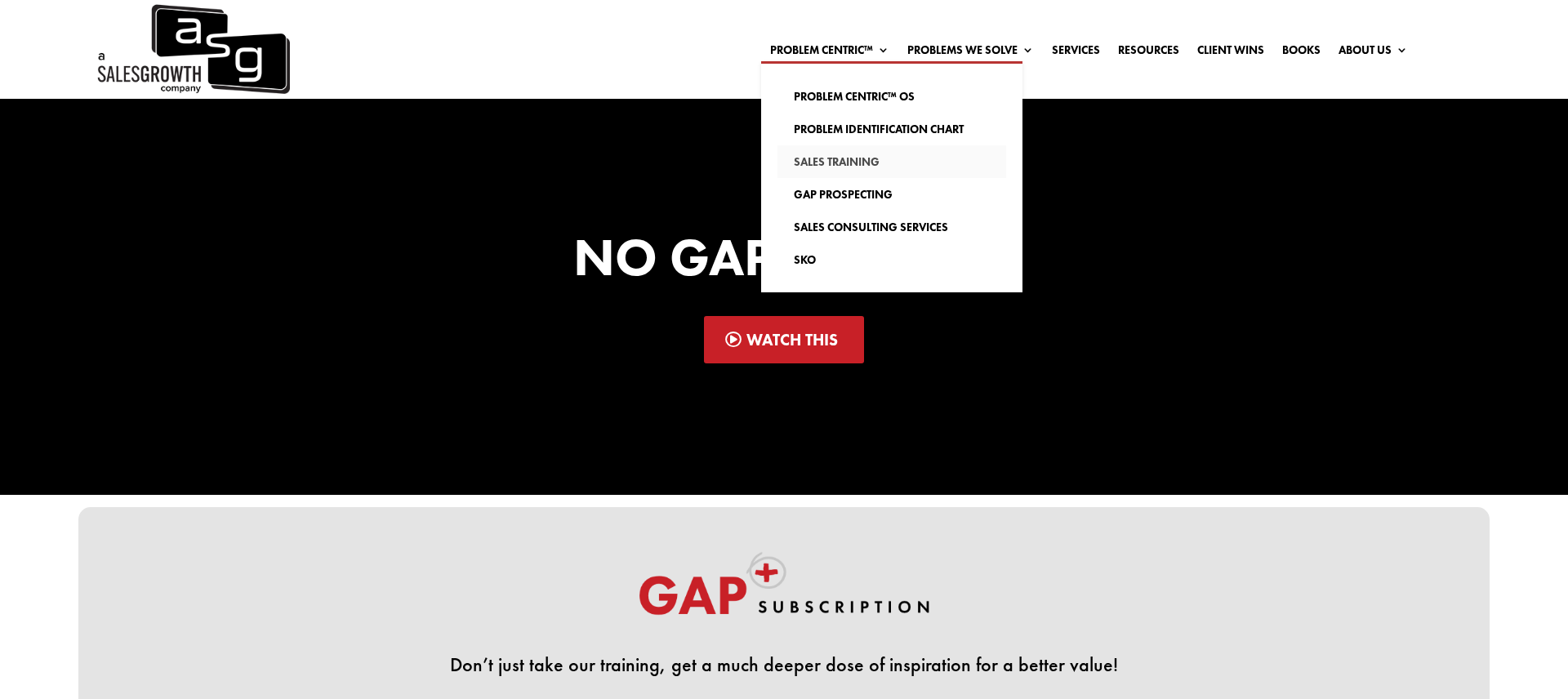
click at [836, 157] on link "Sales Training" at bounding box center [891, 161] width 229 height 32
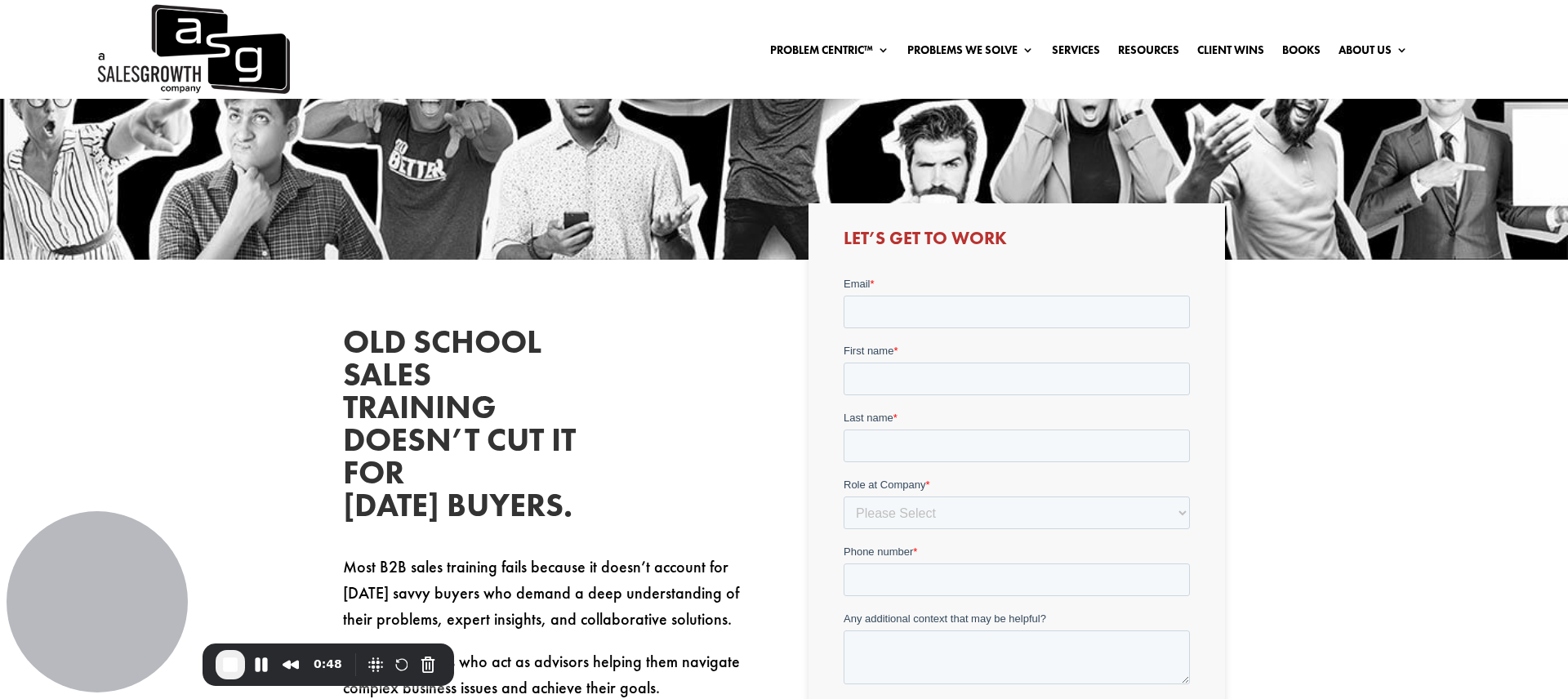
scroll to position [283, 0]
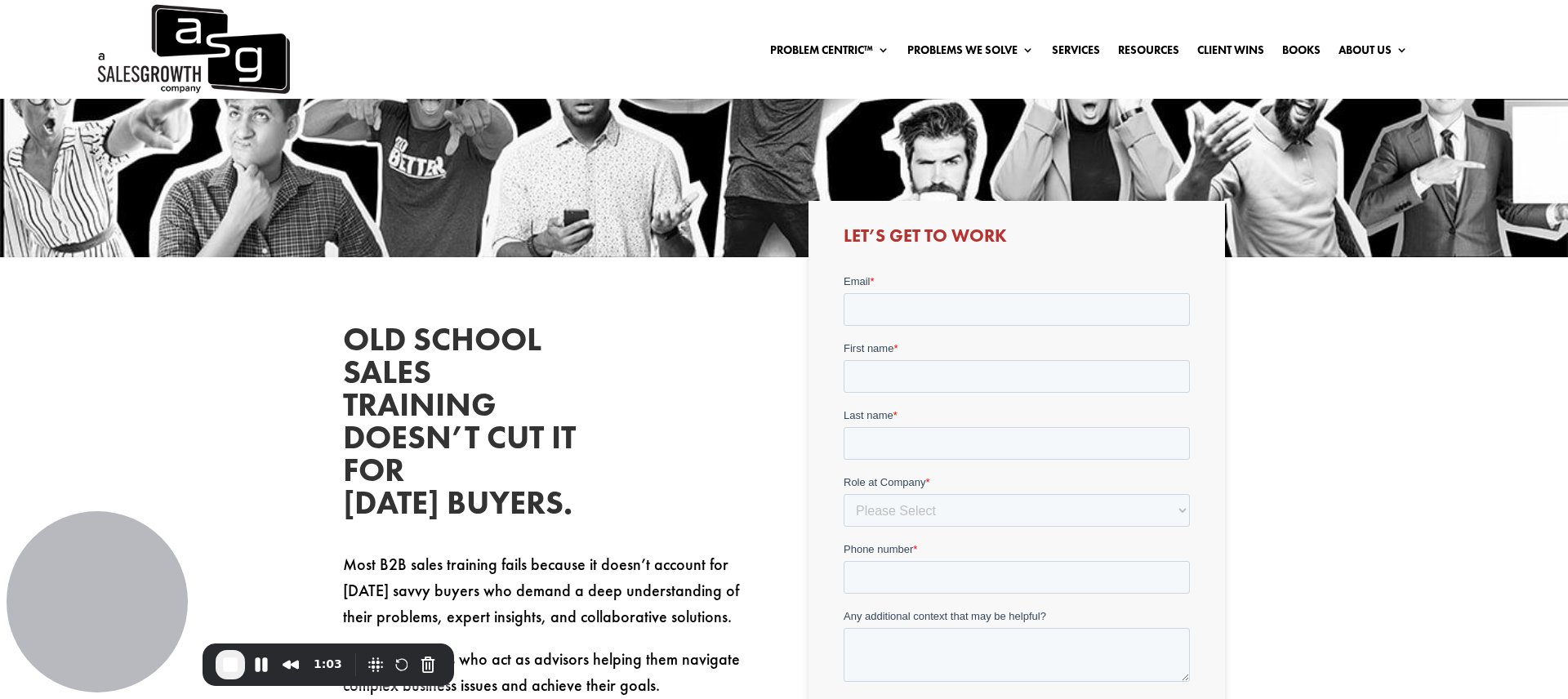
click at [569, 230] on div "Are Outdated Sales Strategies Holding Your Team Back?" at bounding box center [784, 36] width 1568 height 440
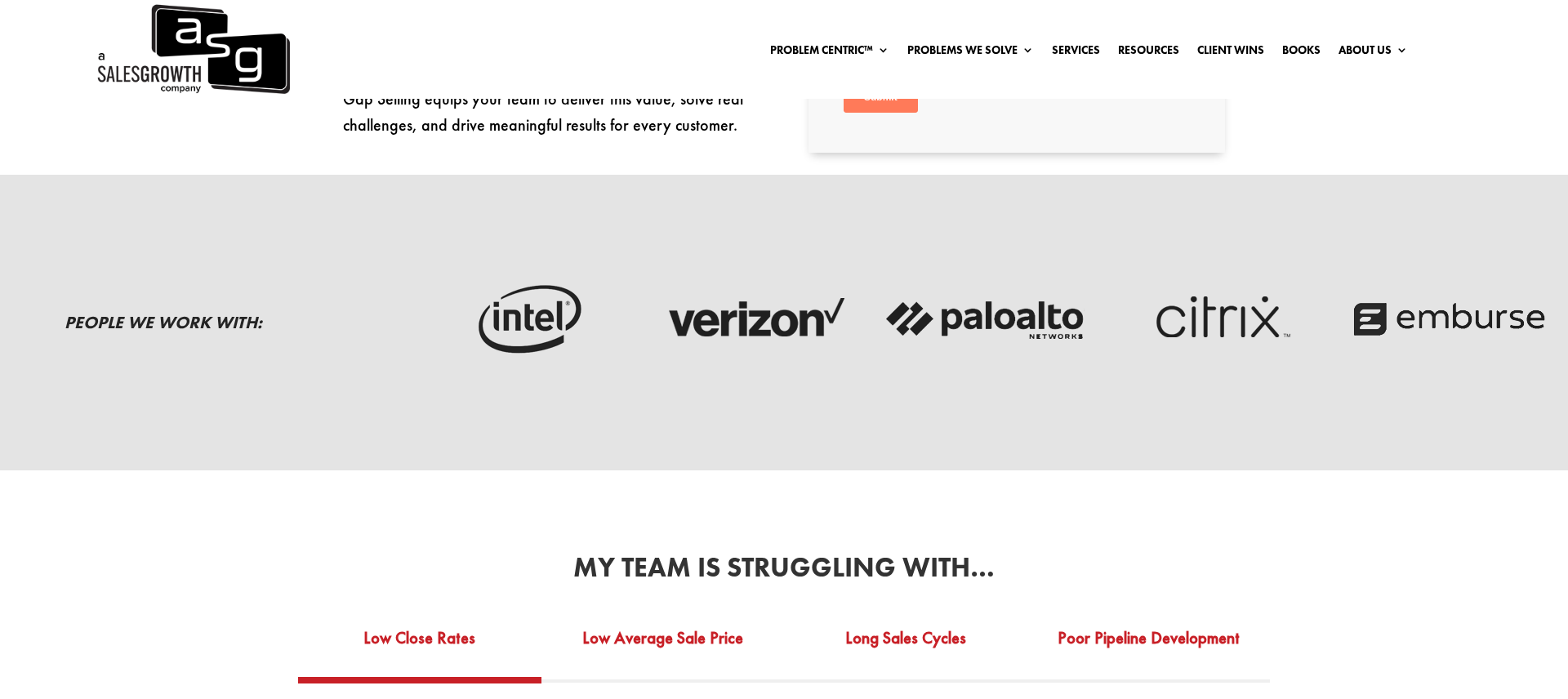
scroll to position [480, 0]
